Goal: Task Accomplishment & Management: Manage account settings

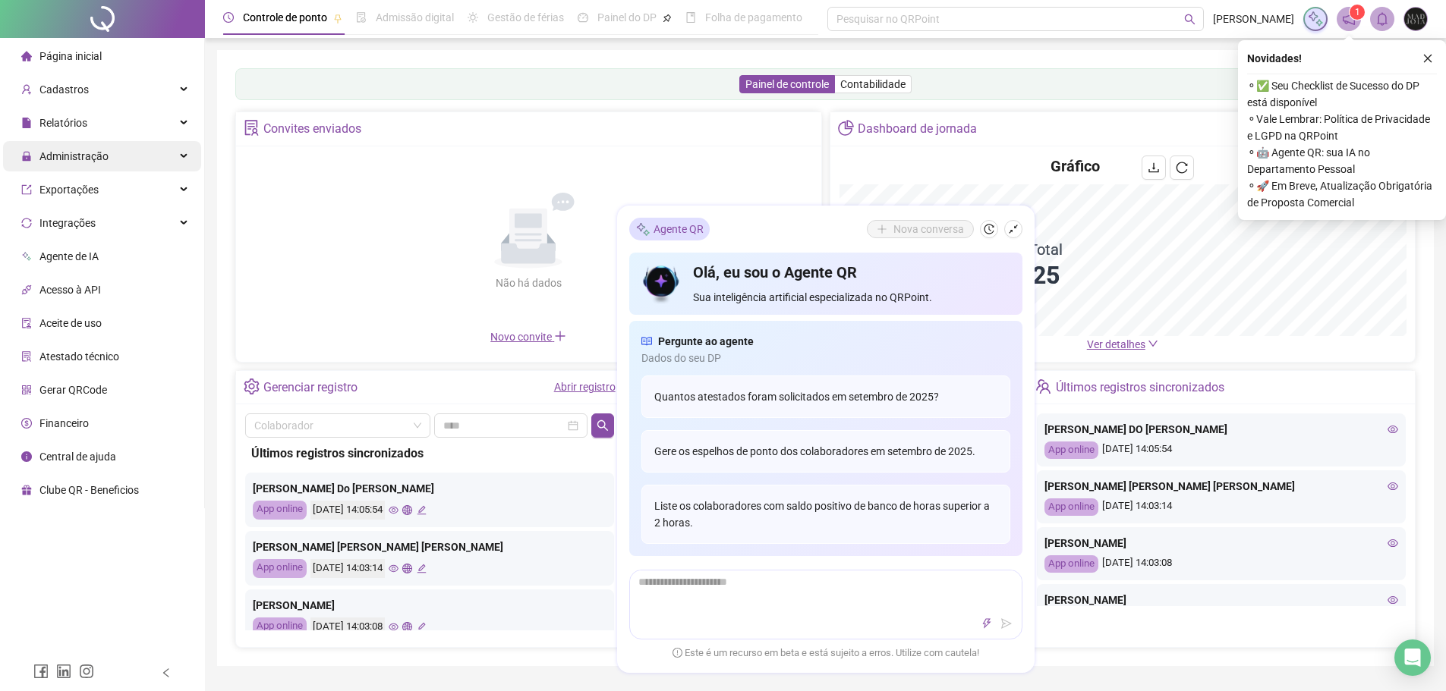
click at [116, 146] on div "Administração" at bounding box center [102, 156] width 198 height 30
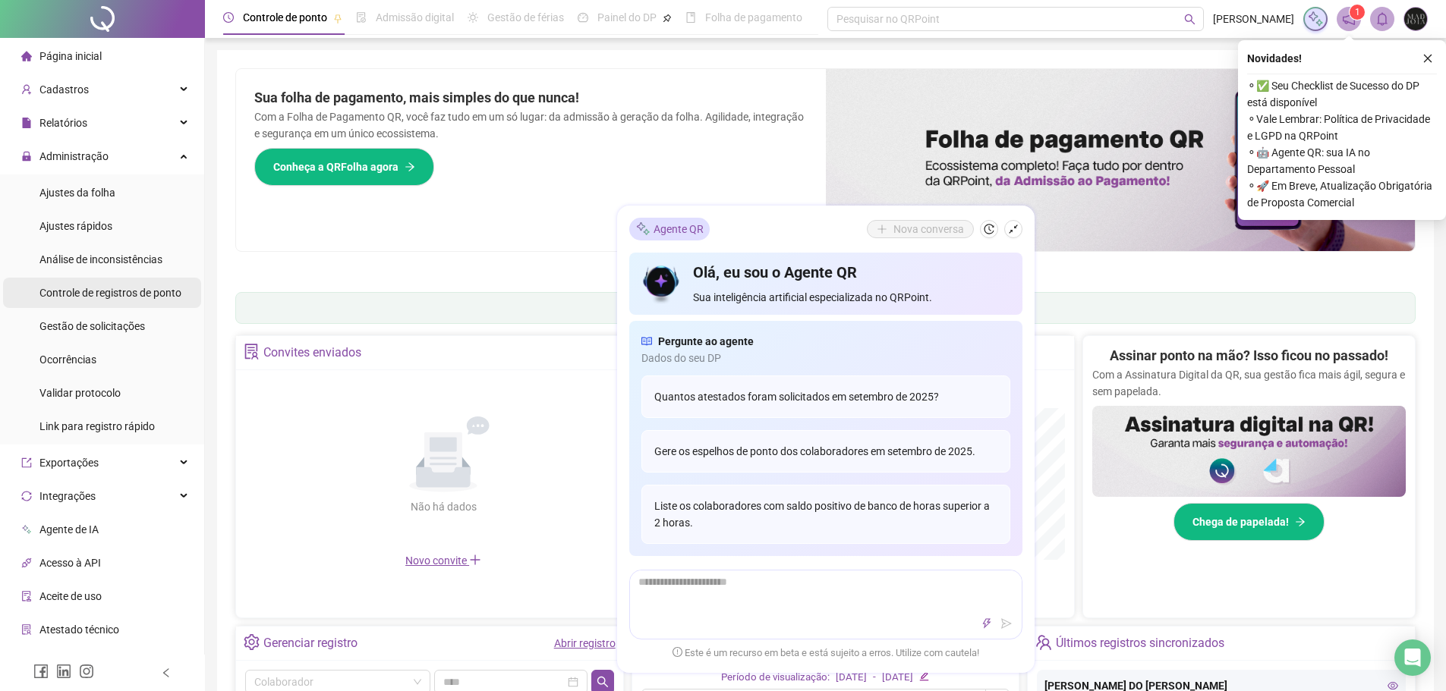
click at [133, 301] on div "Controle de registros de ponto" at bounding box center [110, 293] width 142 height 30
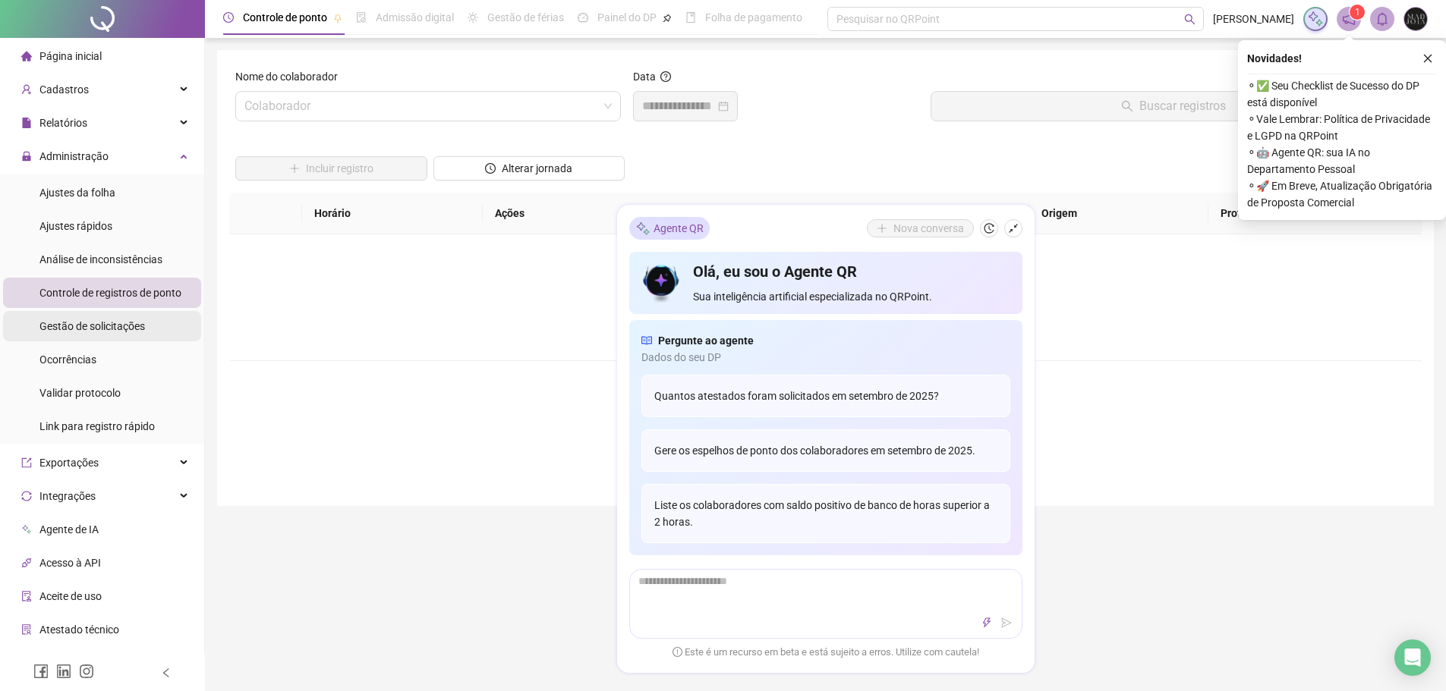
click at [122, 334] on div "Gestão de solicitações" at bounding box center [91, 326] width 105 height 30
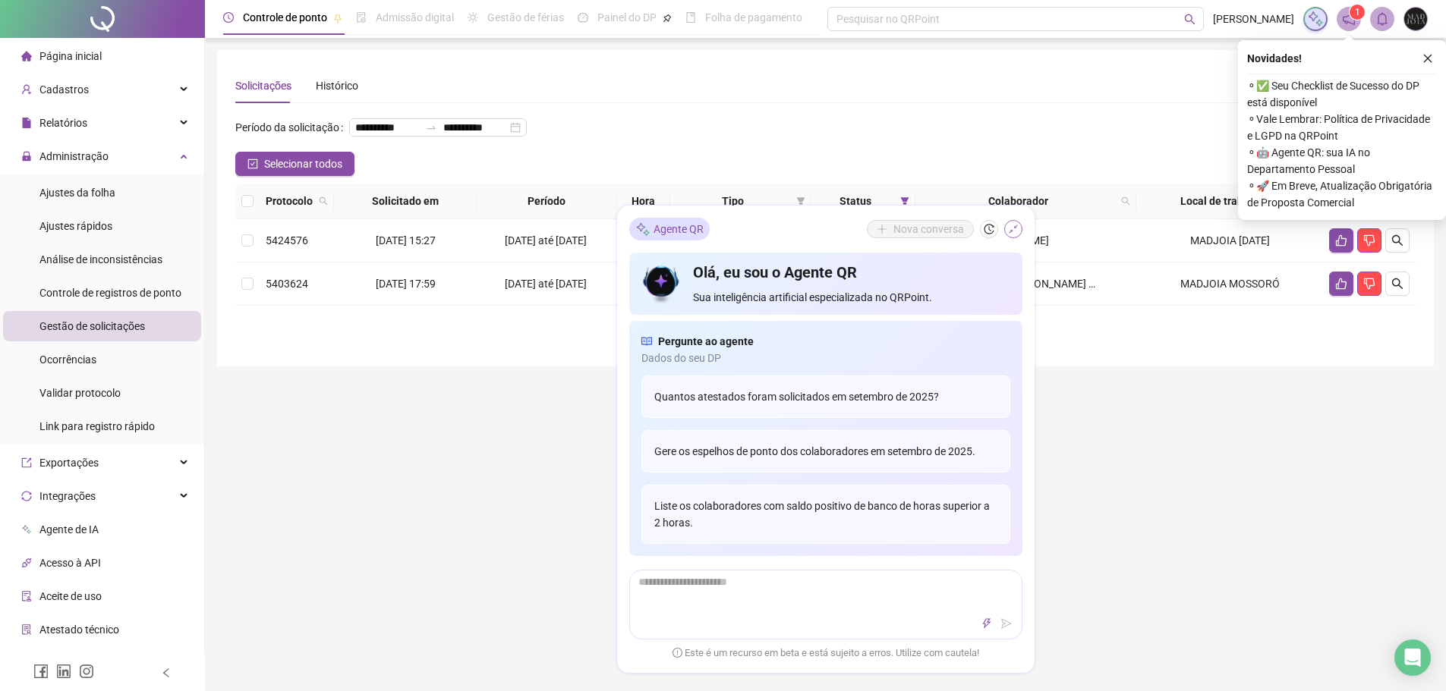
click at [1012, 235] on button "button" at bounding box center [1013, 229] width 18 height 18
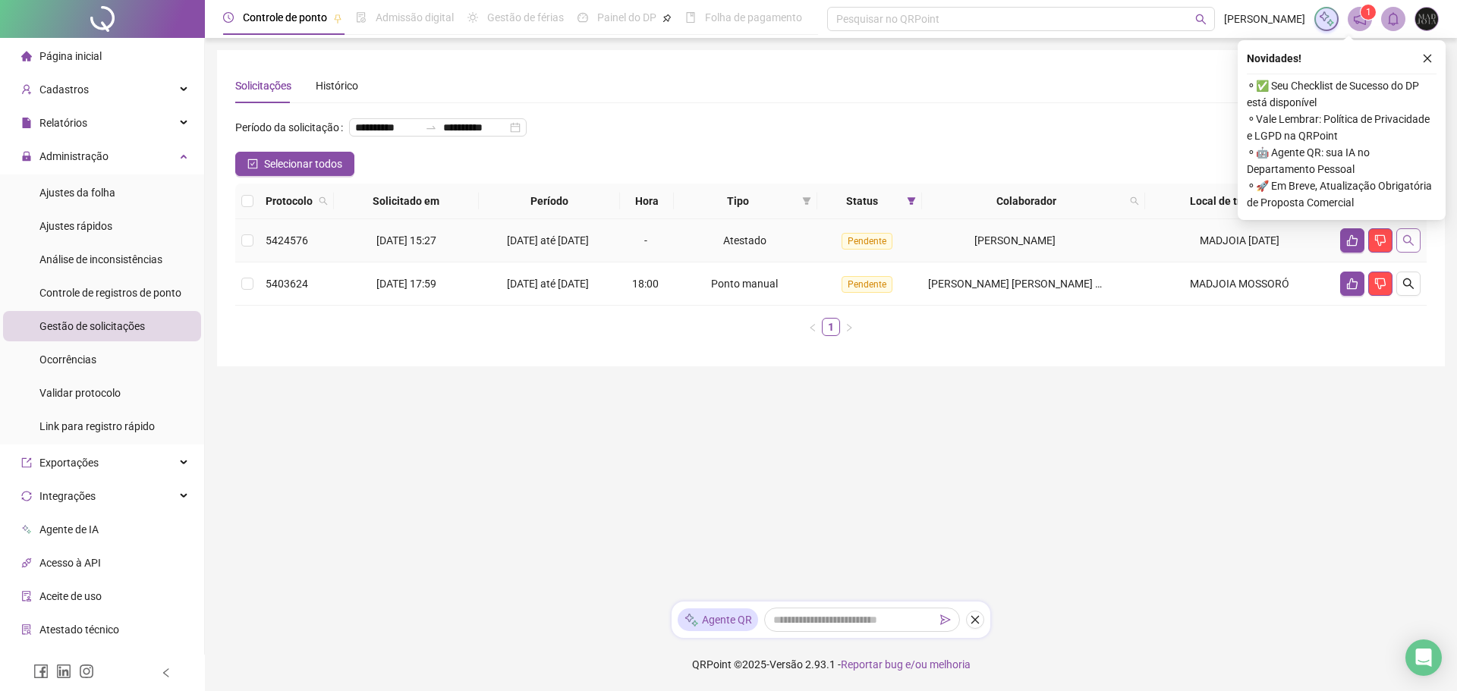
click at [1416, 253] on button "button" at bounding box center [1408, 240] width 24 height 24
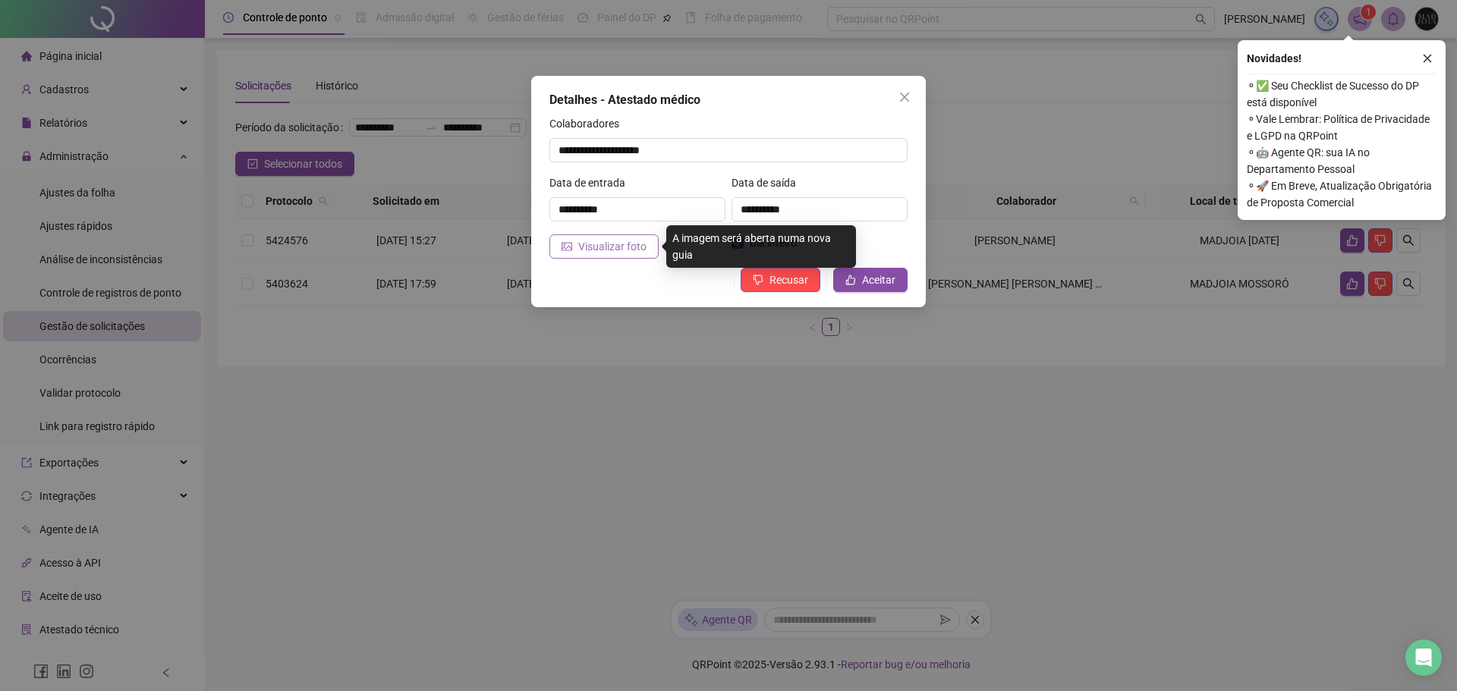
click at [623, 253] on span "Visualizar foto" at bounding box center [612, 246] width 68 height 17
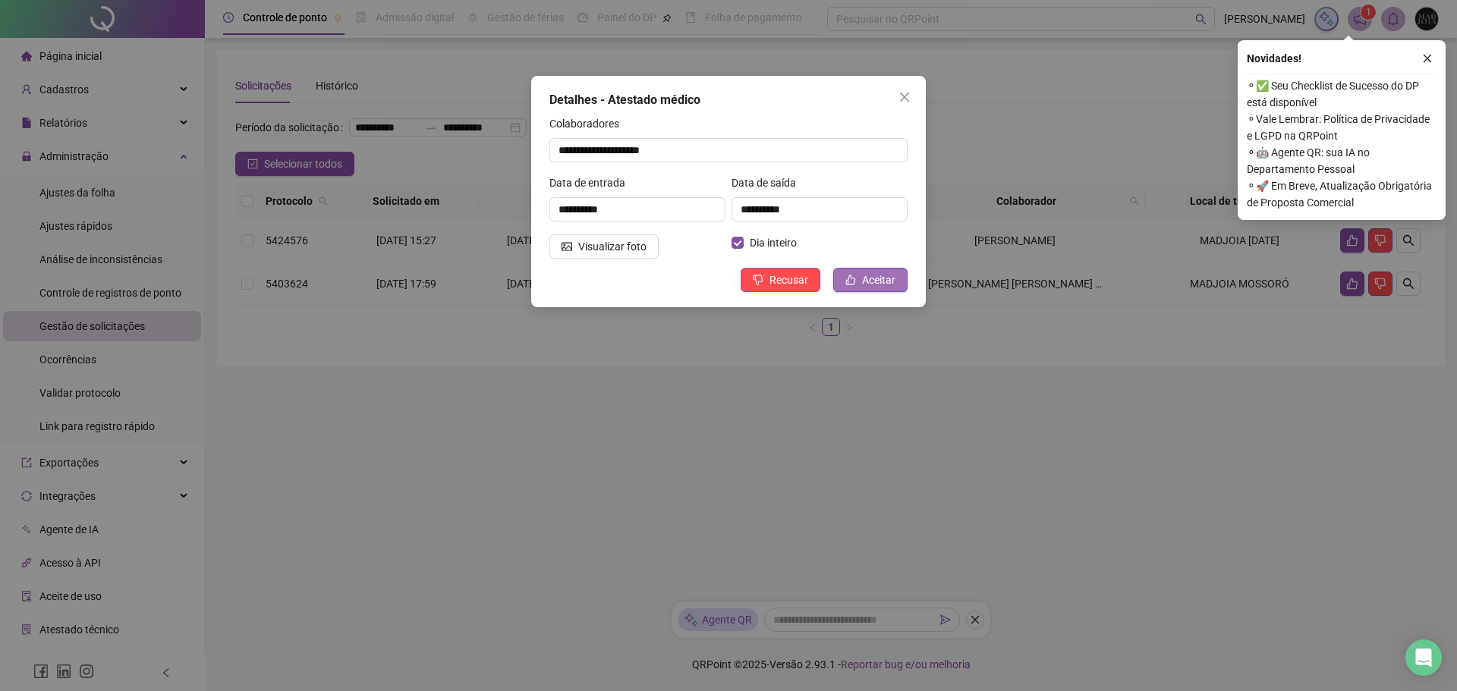
click at [876, 279] on span "Aceitar" at bounding box center [878, 280] width 33 height 17
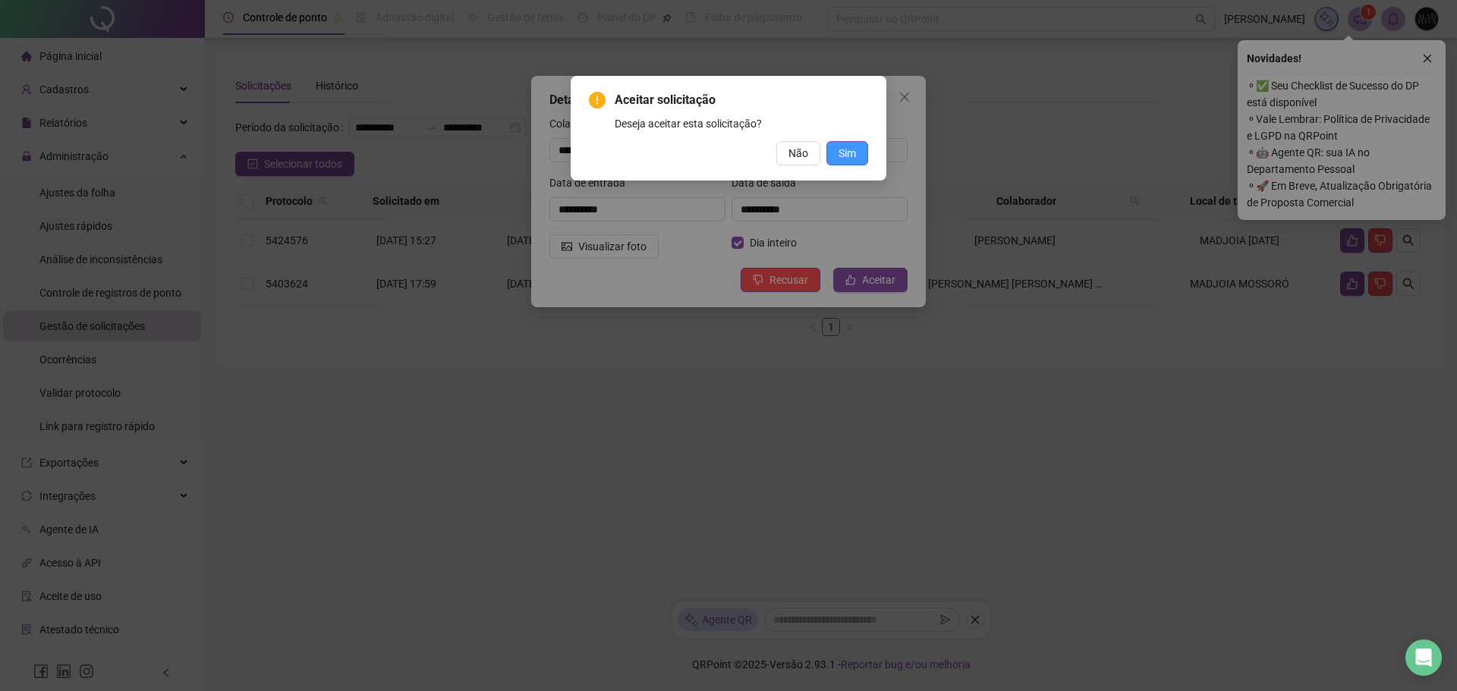
click at [842, 150] on span "Sim" at bounding box center [847, 153] width 17 height 17
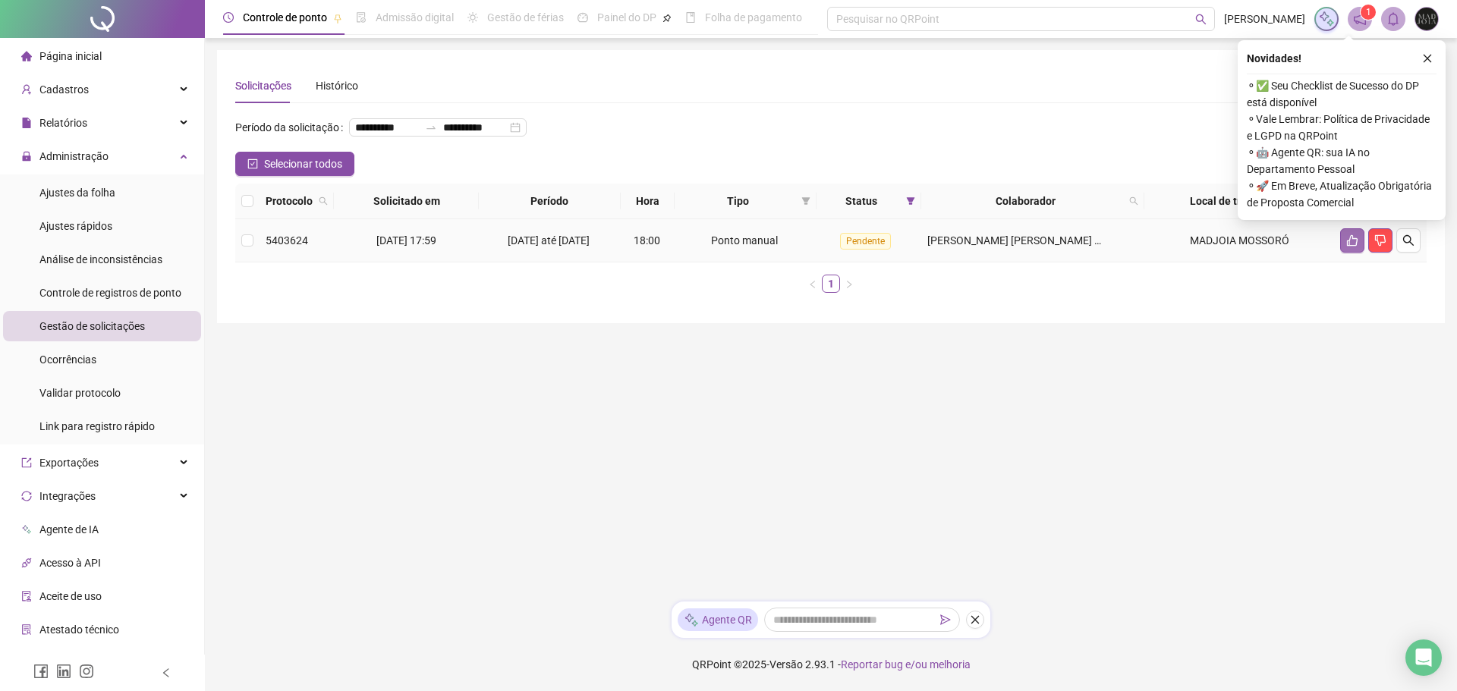
click at [1351, 247] on icon "like" at bounding box center [1352, 240] width 12 height 12
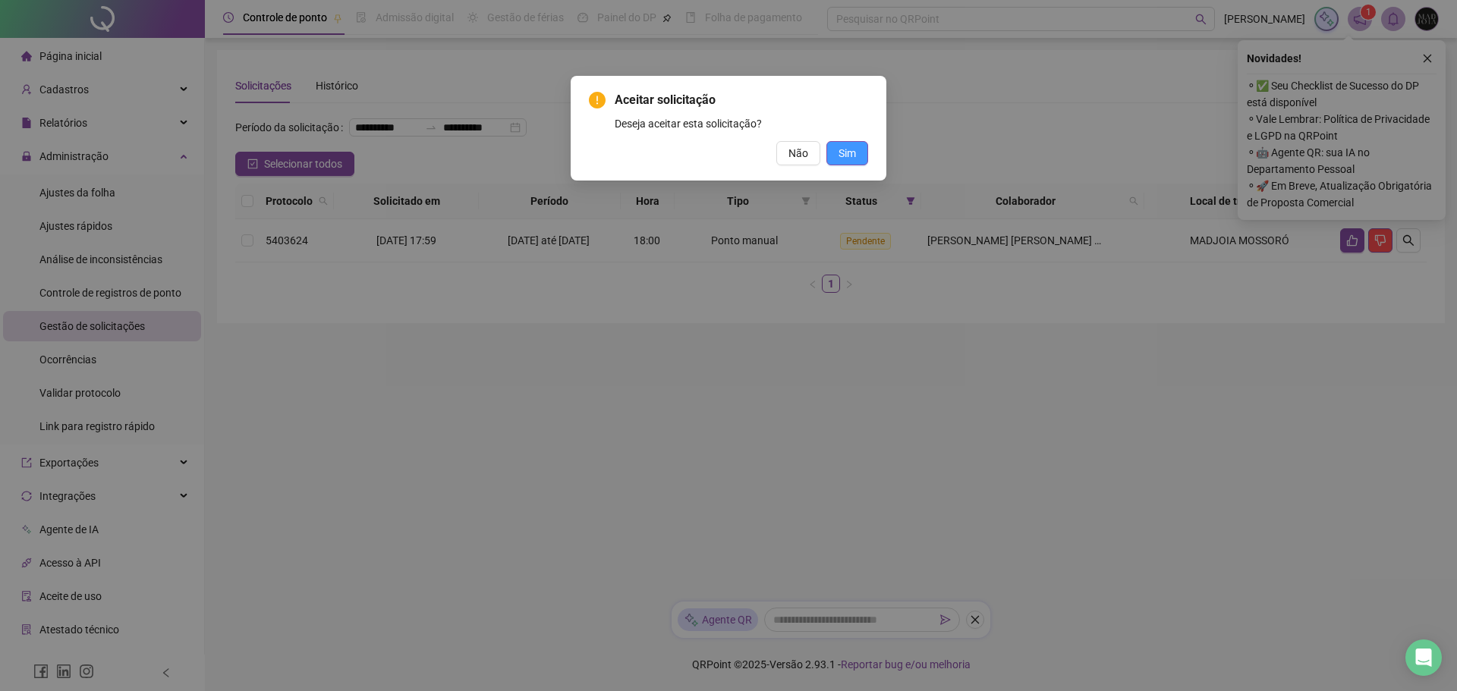
click at [845, 153] on span "Sim" at bounding box center [847, 153] width 17 height 17
